Goal: Task Accomplishment & Management: Manage account settings

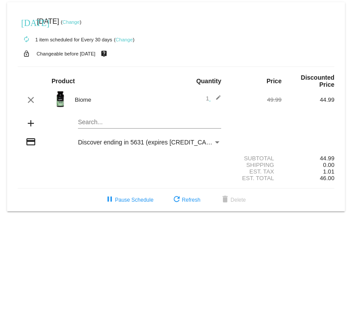
click at [170, 141] on span "Discover ending in 5631 (expires [CREDIT_CARD_DATA])" at bounding box center [158, 142] width 160 height 7
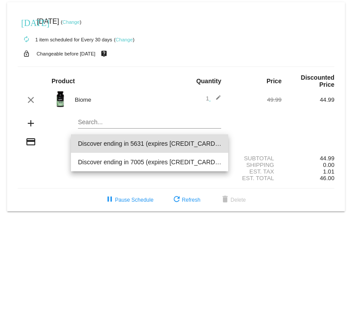
click at [40, 168] on div at bounding box center [176, 157] width 352 height 314
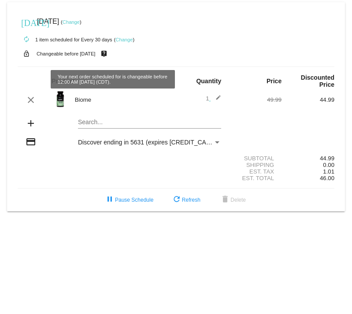
click at [126, 39] on link "Change" at bounding box center [123, 39] width 17 height 5
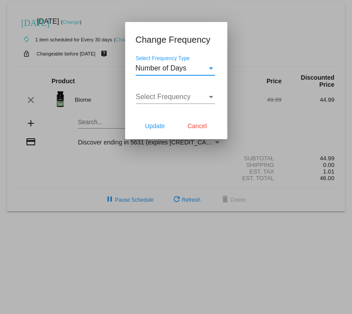
click at [149, 10] on div at bounding box center [176, 157] width 352 height 314
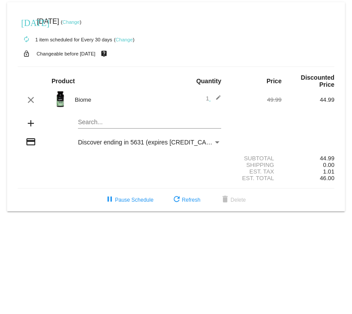
click at [80, 24] on link "Change" at bounding box center [71, 21] width 17 height 5
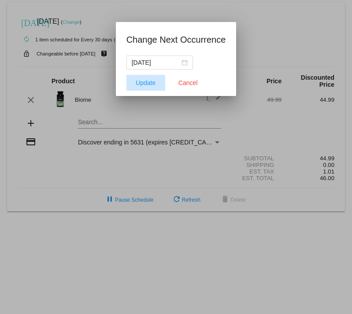
click at [148, 80] on span "Update" at bounding box center [146, 82] width 20 height 7
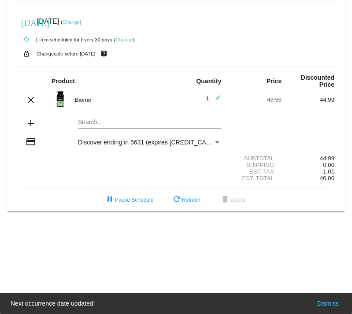
click at [80, 24] on link "Change" at bounding box center [71, 21] width 17 height 5
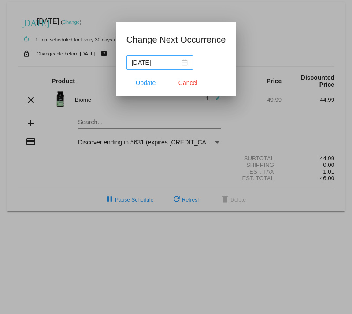
click at [179, 62] on div "[DATE]" at bounding box center [160, 63] width 56 height 10
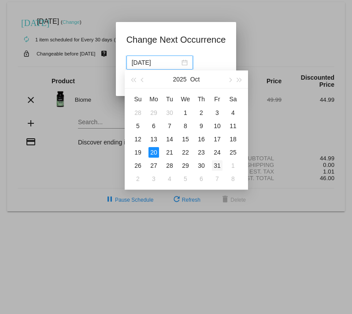
click at [216, 166] on div "31" at bounding box center [217, 165] width 11 height 11
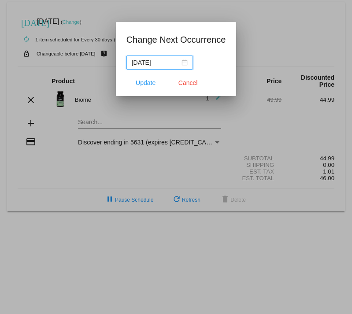
type input "[DATE]"
click at [146, 85] on span "Update" at bounding box center [146, 82] width 20 height 7
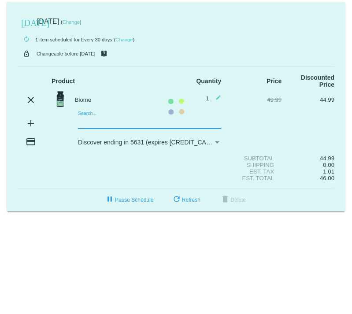
click at [96, 125] on mat-card "[DATE] [DATE] ( Change ) autorenew 1 item scheduled for Every 30 days ( Change …" at bounding box center [176, 106] width 338 height 209
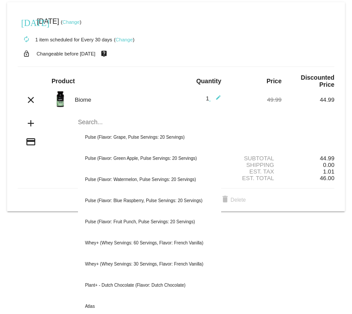
click at [45, 179] on div "Est. Total 46.00" at bounding box center [176, 178] width 317 height 7
